Goal: Check status: Check status

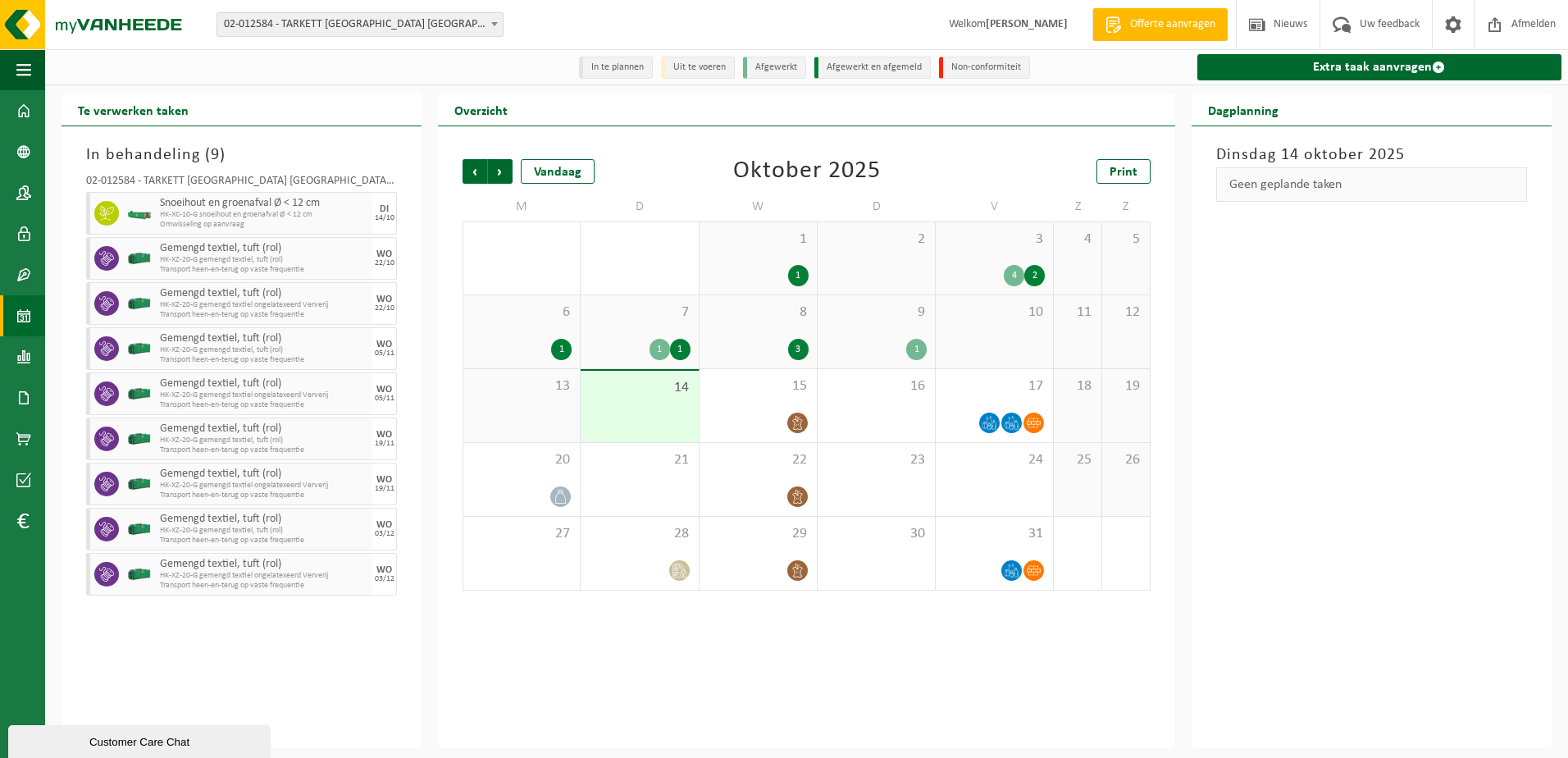
click at [1389, 594] on div "Dinsdag 14 oktober 2025 Geen geplande taken" at bounding box center [1372, 437] width 360 height 622
click at [838, 398] on div "16" at bounding box center [875, 405] width 117 height 73
click at [684, 689] on div "Vorige Volgende Vandaag [DATE] Print M D W D V Z Z 29 30 2 1 1 2 3 4 2 4 5 6 1 …" at bounding box center [806, 437] width 737 height 622
click at [958, 393] on span "17" at bounding box center [994, 386] width 101 height 18
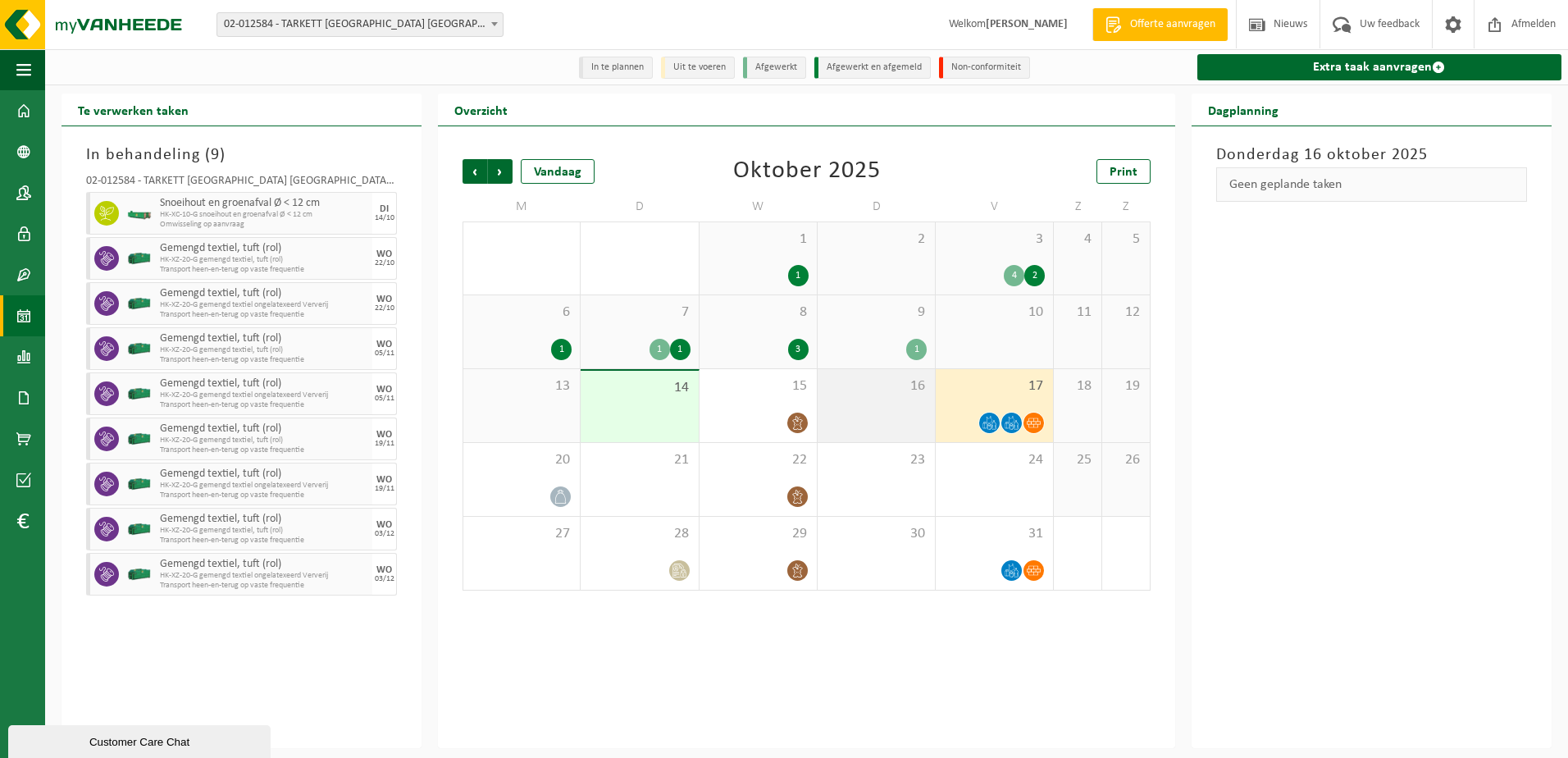
click at [894, 404] on div "16" at bounding box center [875, 405] width 117 height 73
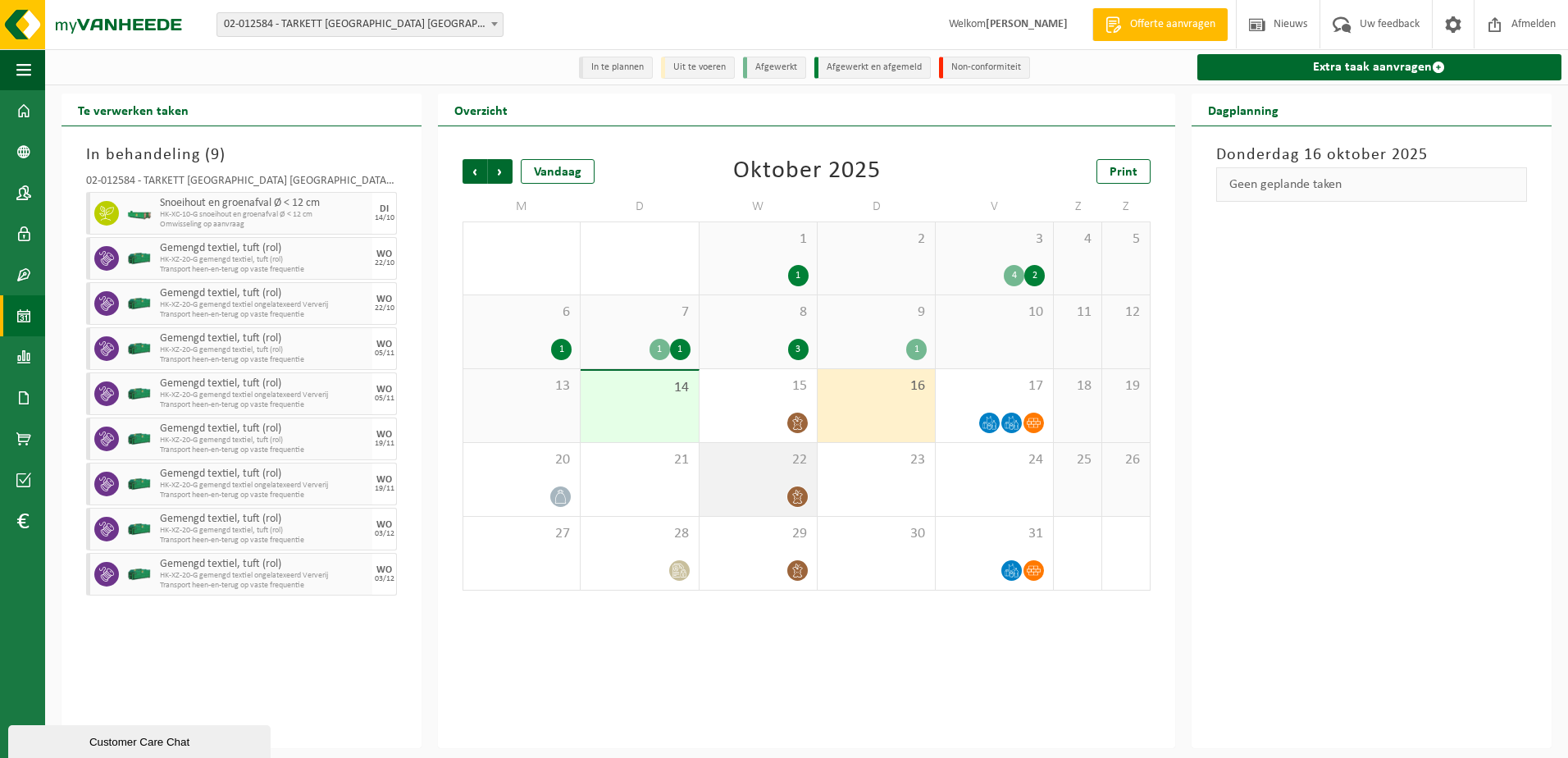
click at [753, 477] on div "22" at bounding box center [758, 479] width 117 height 73
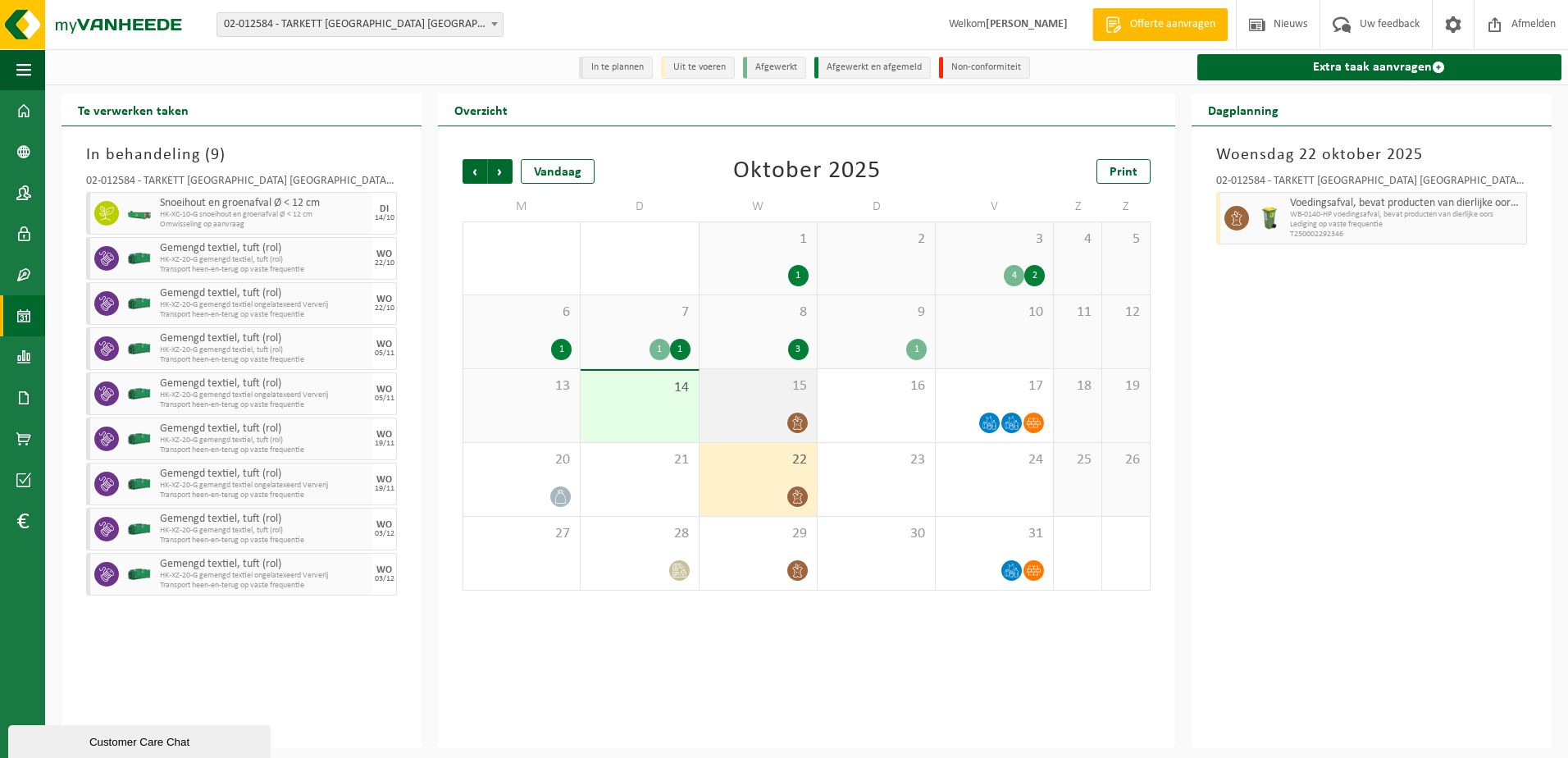
click at [750, 404] on div "15" at bounding box center [758, 405] width 117 height 73
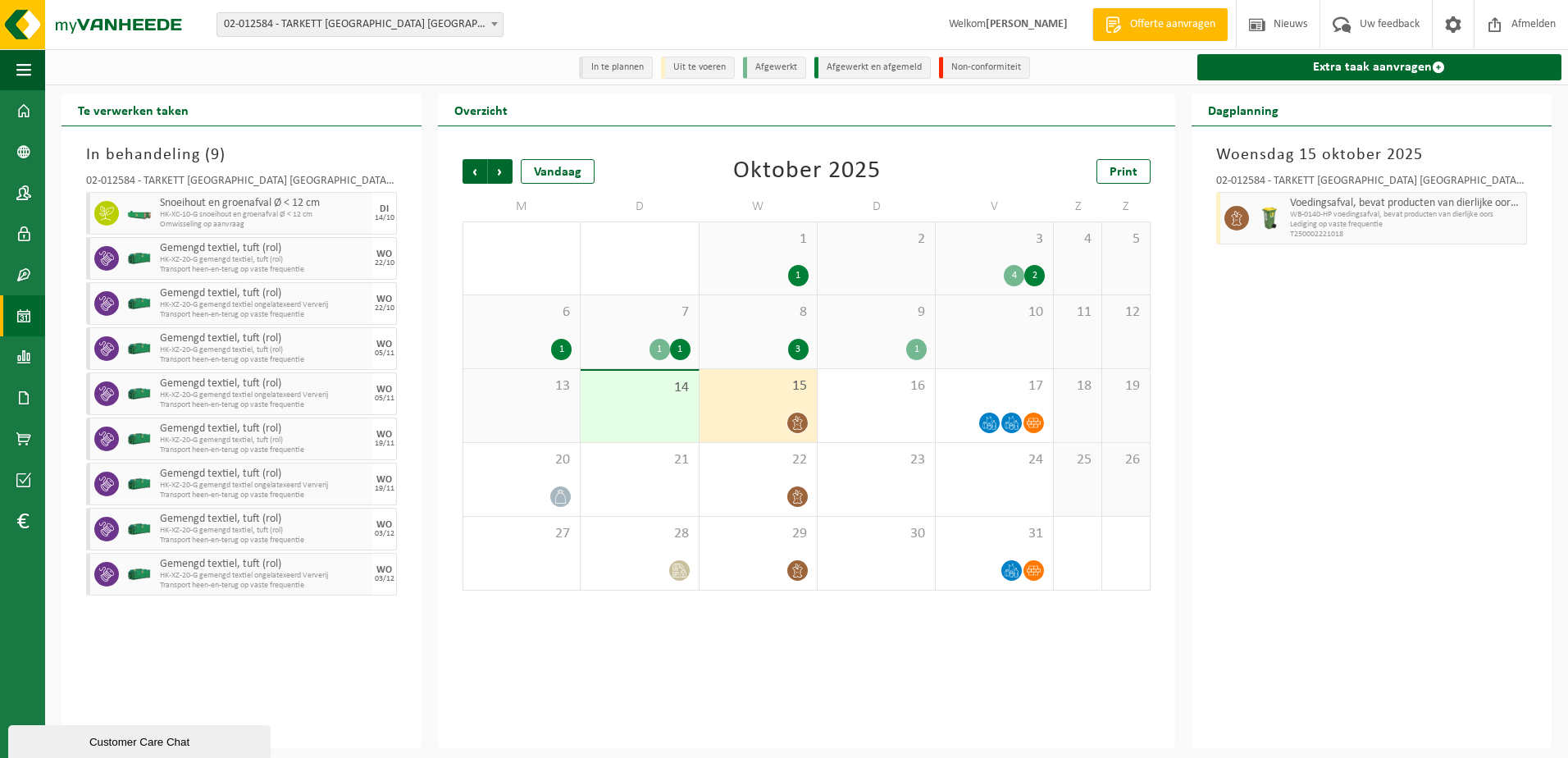
click at [635, 403] on div "14" at bounding box center [639, 406] width 117 height 71
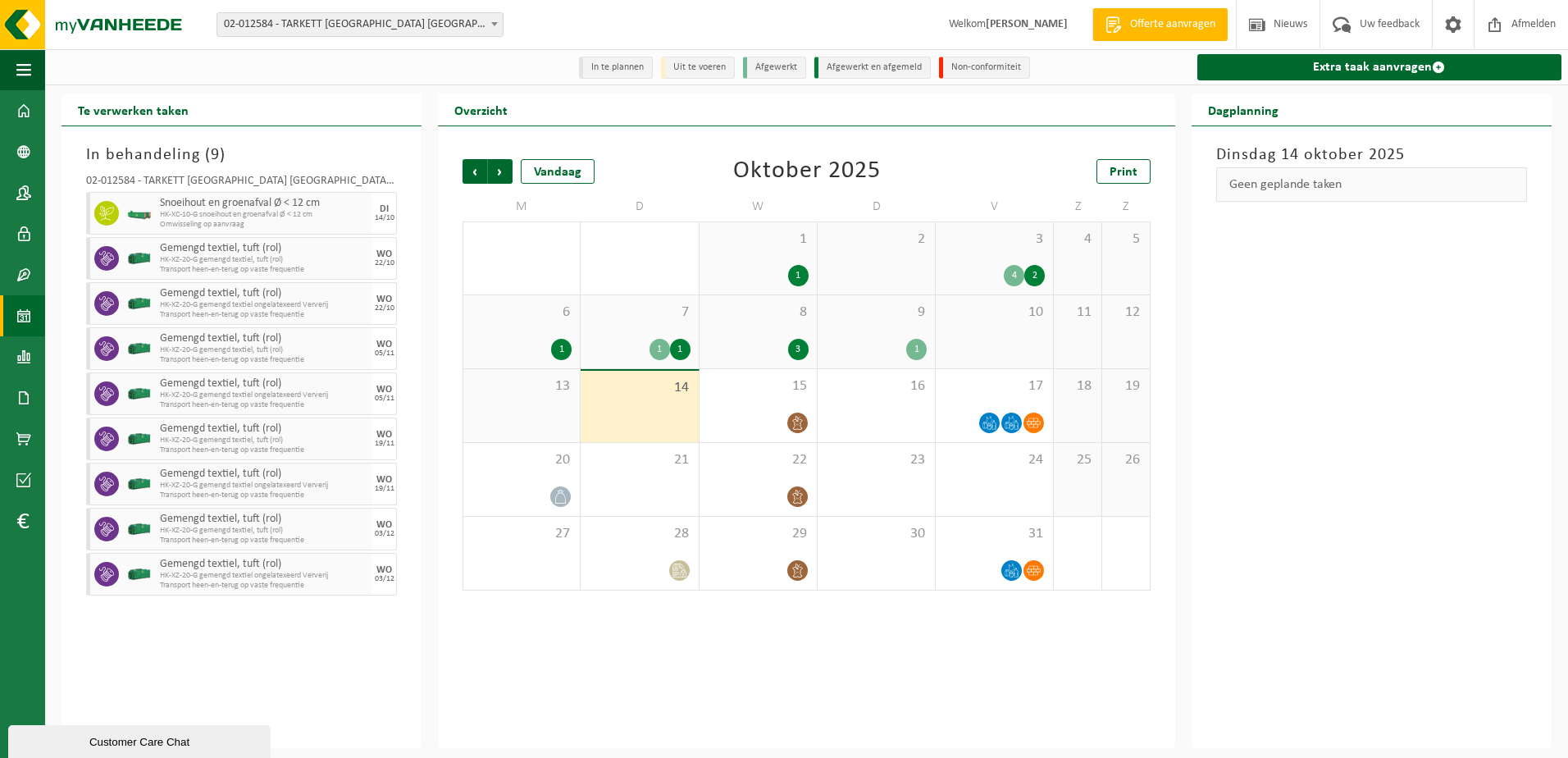
click at [516, 631] on div "Vorige Volgende Vandaag [DATE] Print M D W D V Z Z 29 30 2 1 1 2 3 4 2 4 5 6 1 …" at bounding box center [806, 437] width 737 height 622
drag, startPoint x: 519, startPoint y: 650, endPoint x: 505, endPoint y: 648, distance: 14.1
click at [519, 650] on div "Vorige Volgende Vandaag [DATE] Print M D W D V Z Z 29 30 2 1 1 2 3 4 2 4 5 6 1 …" at bounding box center [806, 437] width 737 height 622
